Goal: Information Seeking & Learning: Learn about a topic

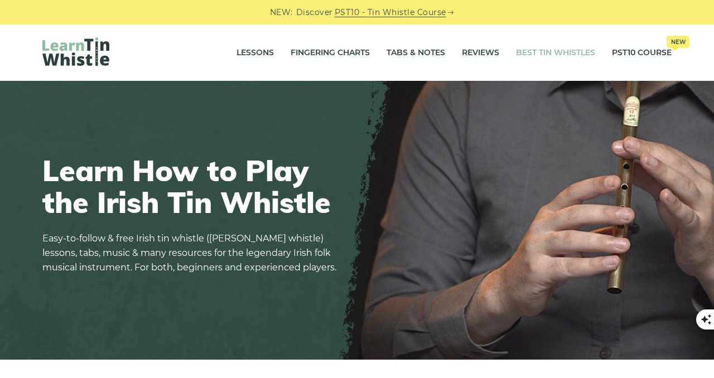
click at [559, 46] on link "Best Tin Whistles" at bounding box center [555, 53] width 79 height 28
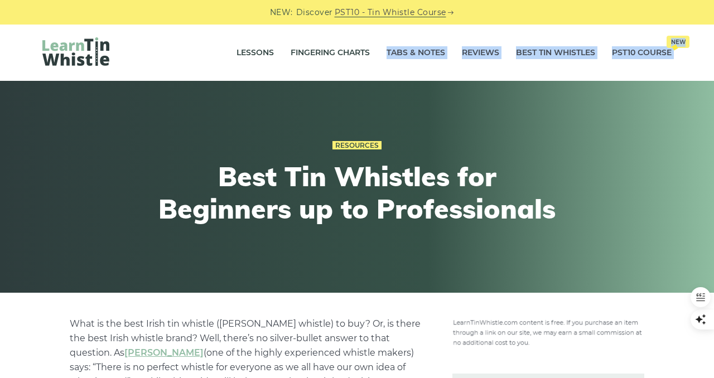
click at [240, 186] on h1 "Best Tin Whistles for Beginners up to Professionals" at bounding box center [357, 193] width 411 height 64
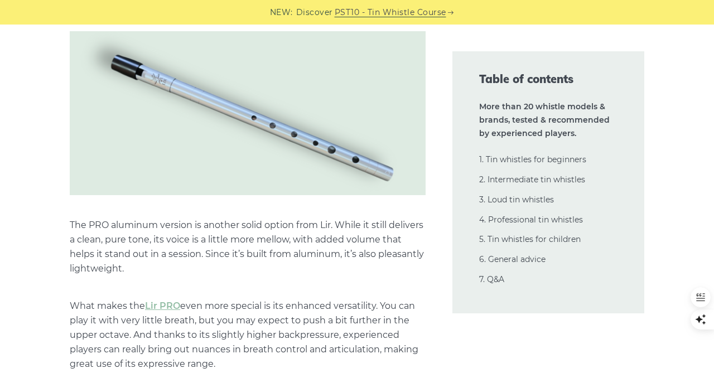
scroll to position [8446, 0]
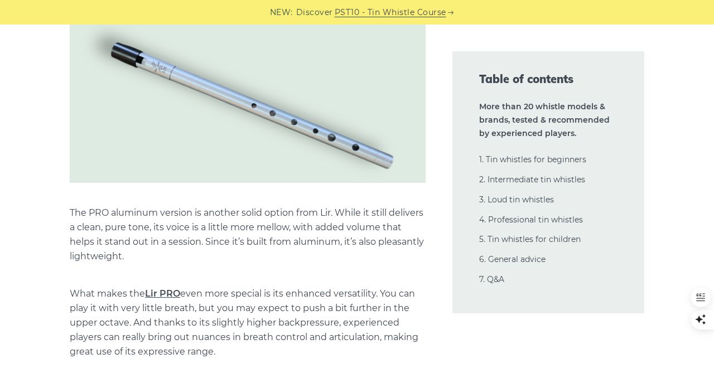
click at [165, 288] on link "Lir PRO" at bounding box center [162, 293] width 35 height 11
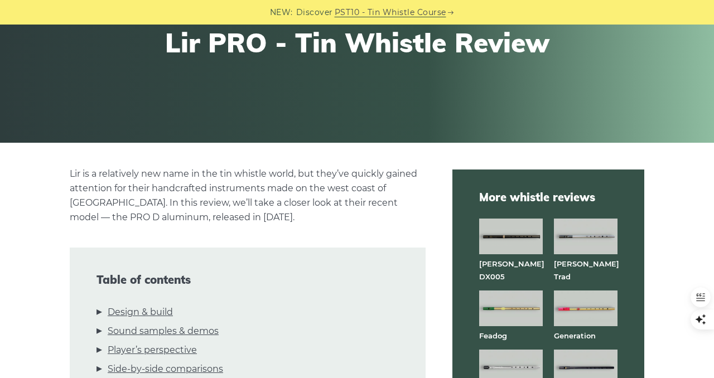
scroll to position [263, 0]
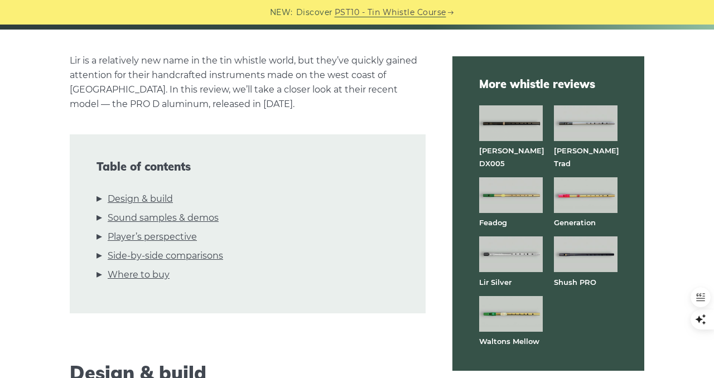
click at [103, 199] on li "Design & build" at bounding box center [247, 201] width 302 height 19
click at [98, 199] on li "Design & build" at bounding box center [247, 201] width 302 height 19
click at [124, 201] on link "Design & build" at bounding box center [140, 199] width 65 height 15
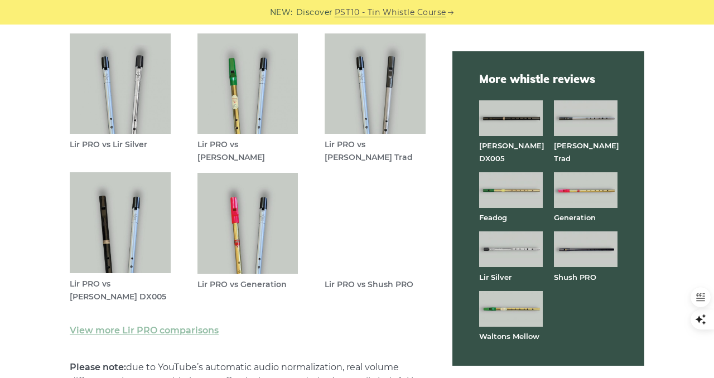
scroll to position [3259, 0]
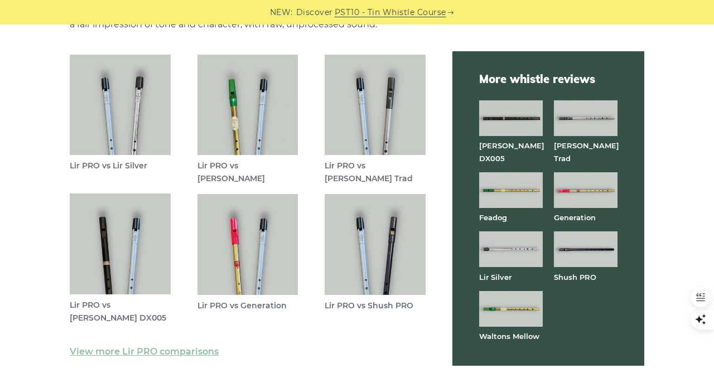
click at [128, 141] on img at bounding box center [120, 105] width 101 height 101
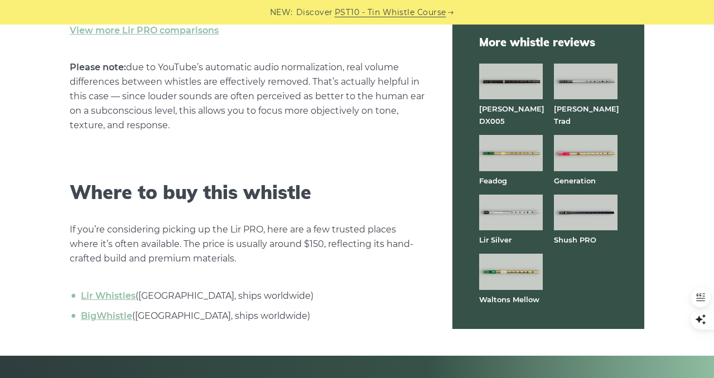
scroll to position [3598, 0]
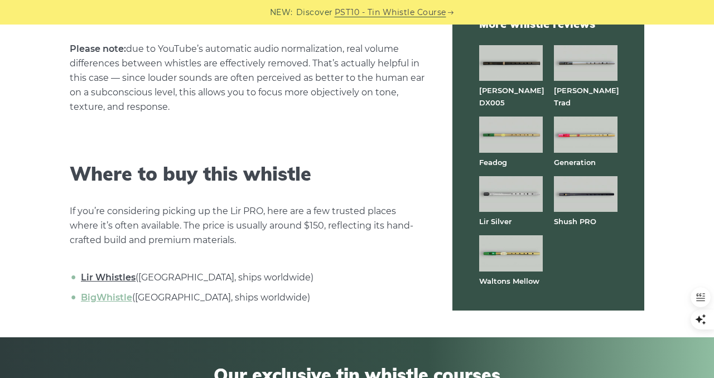
click at [103, 280] on link "Lir Whistles" at bounding box center [108, 277] width 55 height 11
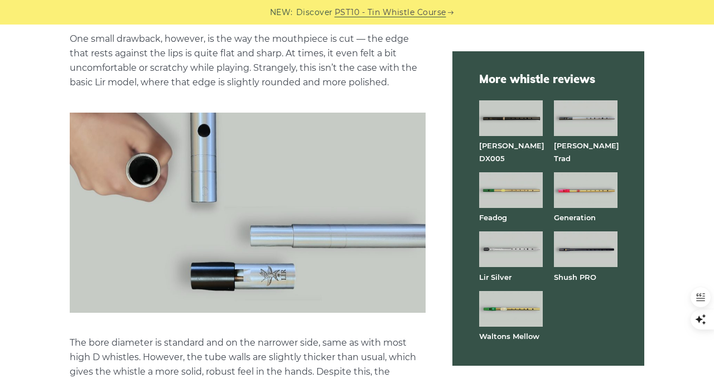
scroll to position [1449, 0]
click at [207, 199] on img at bounding box center [248, 213] width 356 height 200
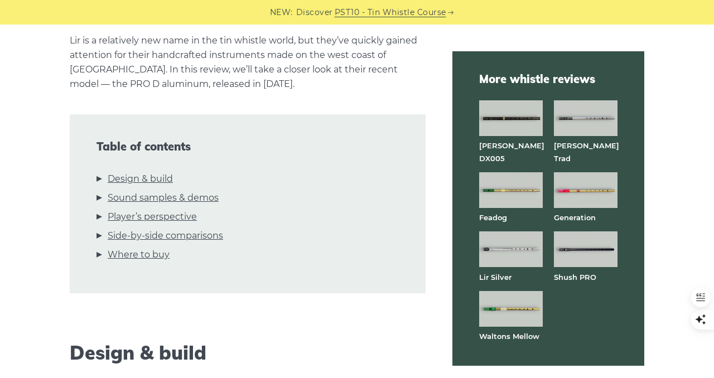
scroll to position [377, 0]
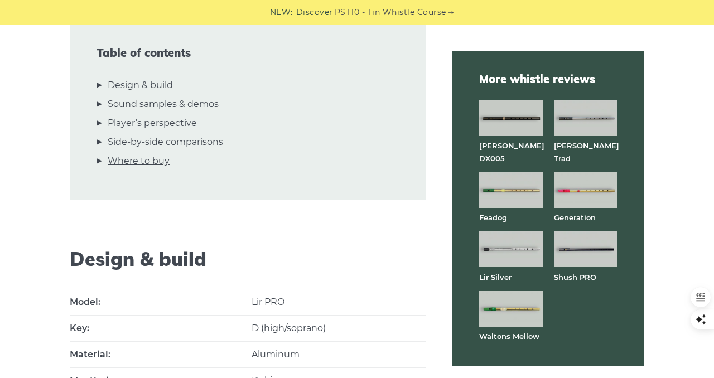
click at [104, 145] on li "Side-by-side comparisons" at bounding box center [247, 144] width 302 height 19
click at [101, 141] on li "Side-by-side comparisons" at bounding box center [247, 144] width 302 height 19
click at [122, 138] on link "Side-by-side comparisons" at bounding box center [165, 142] width 115 height 15
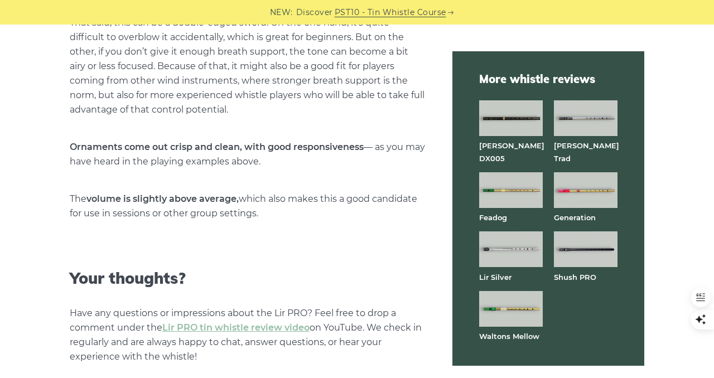
scroll to position [3164, 0]
